Goal: Find specific page/section: Find specific page/section

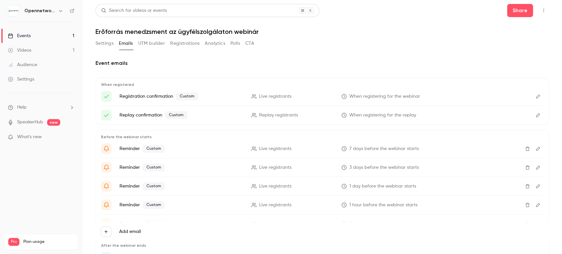
click at [15, 48] on div "Videos" at bounding box center [19, 50] width 23 height 7
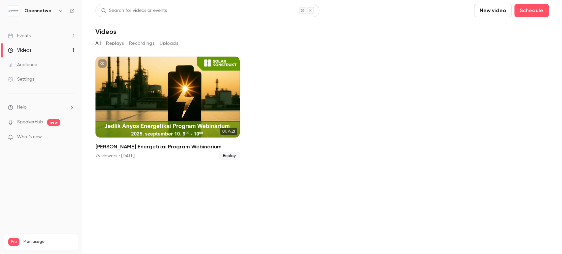
click at [16, 33] on div "Events" at bounding box center [19, 36] width 23 height 7
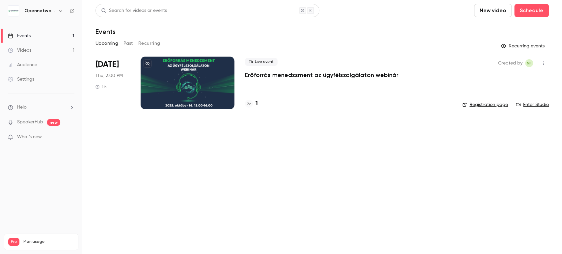
click at [204, 83] on div at bounding box center [188, 83] width 94 height 53
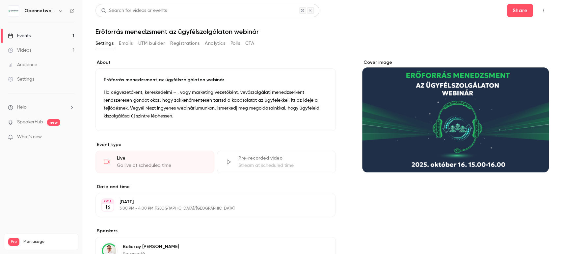
click at [126, 46] on button "Emails" at bounding box center [126, 43] width 14 height 11
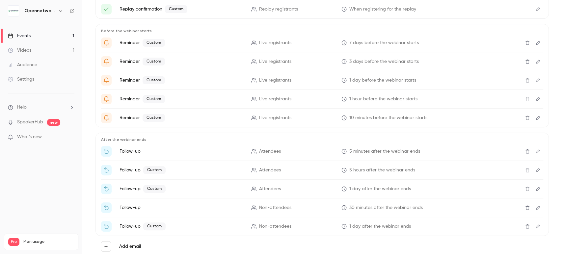
scroll to position [89, 0]
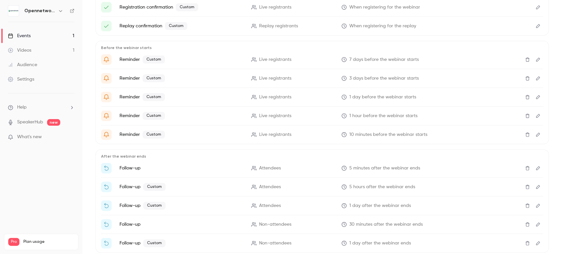
click at [535, 60] on icon "Edit" at bounding box center [537, 59] width 5 height 5
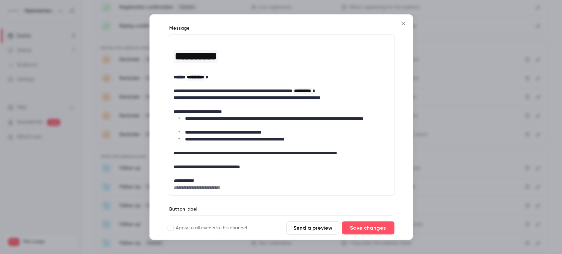
scroll to position [137, 0]
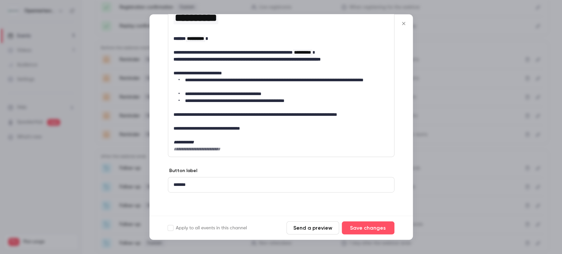
click at [402, 22] on icon "Close" at bounding box center [404, 23] width 8 height 5
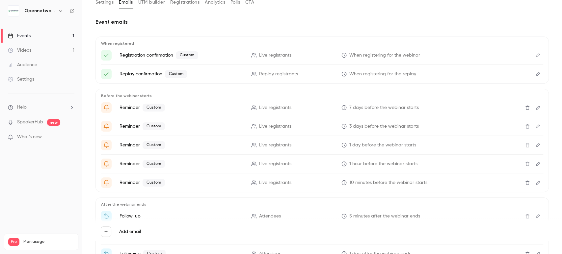
scroll to position [0, 0]
